Goal: Navigation & Orientation: Find specific page/section

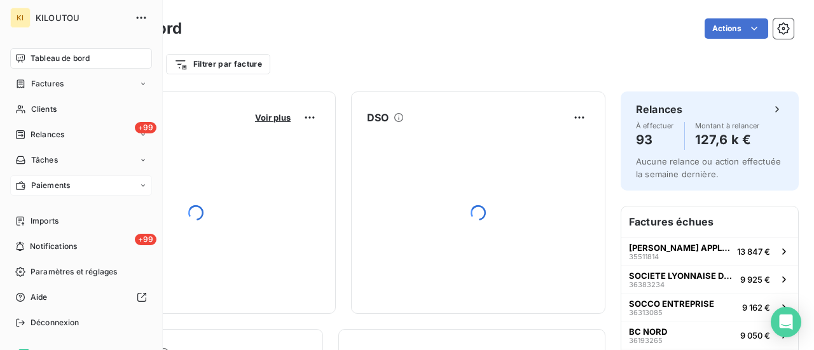
click at [50, 185] on span "Paiements" at bounding box center [50, 185] width 39 height 11
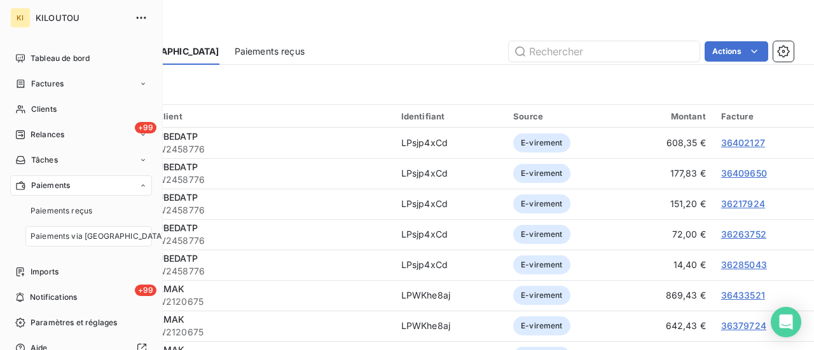
click at [77, 238] on span "Paiements via [GEOGRAPHIC_DATA]" at bounding box center [98, 236] width 134 height 11
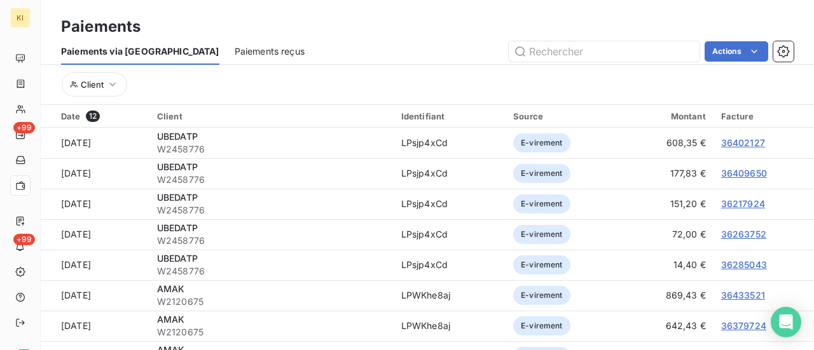
click at [235, 51] on span "Paiements reçus" at bounding box center [270, 51] width 70 height 13
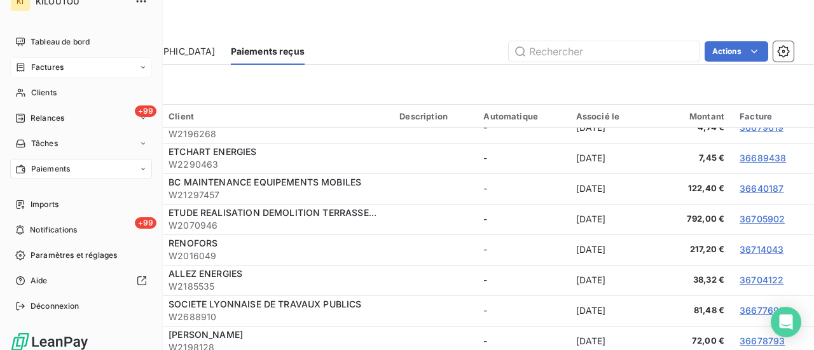
scroll to position [25, 0]
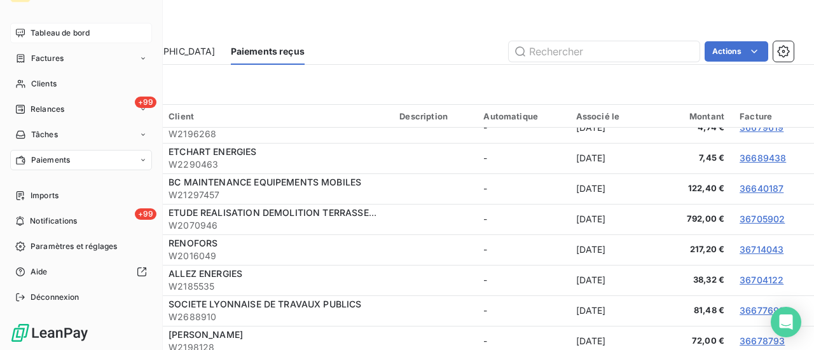
click at [70, 34] on span "Tableau de bord" at bounding box center [60, 32] width 59 height 11
